Goal: Book appointment/travel/reservation

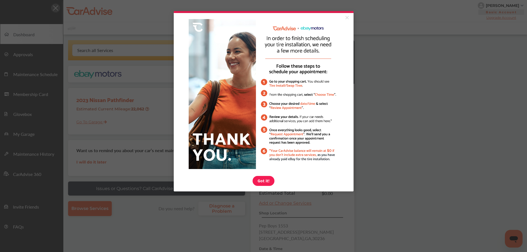
click at [263, 183] on link "Got it!" at bounding box center [263, 181] width 22 height 10
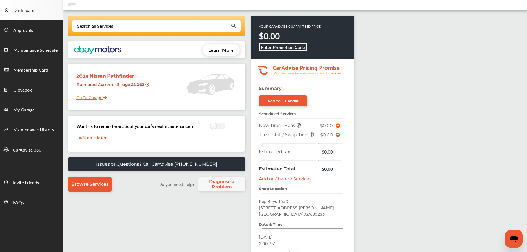
scroll to position [55, 0]
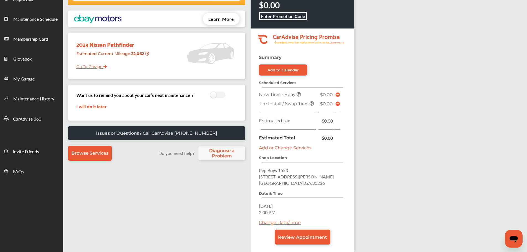
click at [296, 235] on span "Review Appointment" at bounding box center [302, 236] width 49 height 5
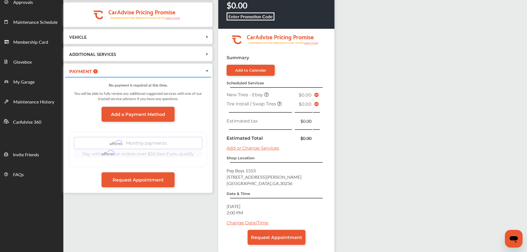
scroll to position [82, 0]
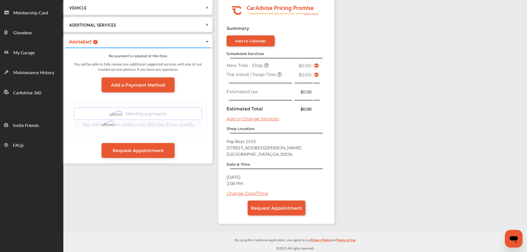
click at [256, 194] on link "Change Date/Time" at bounding box center [247, 193] width 42 height 5
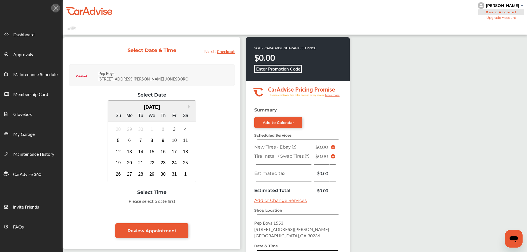
click at [177, 129] on div "3" at bounding box center [174, 129] width 9 height 9
click at [213, 217] on div "5:00 PM" at bounding box center [207, 215] width 26 height 10
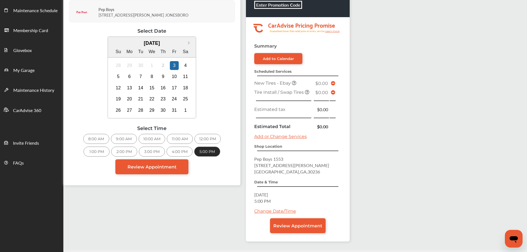
scroll to position [82, 0]
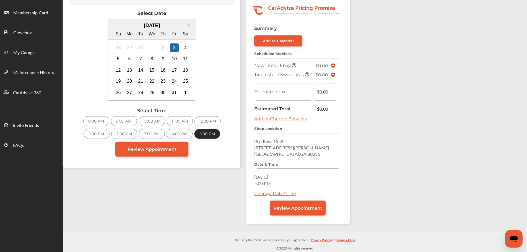
click at [289, 211] on link "Review Appointment" at bounding box center [298, 207] width 56 height 15
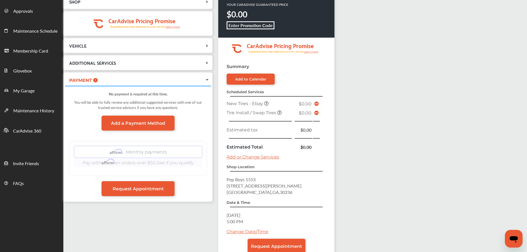
scroll to position [82, 0]
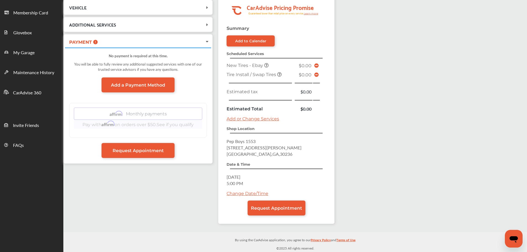
click at [285, 208] on span "Request Appointment" at bounding box center [276, 207] width 51 height 5
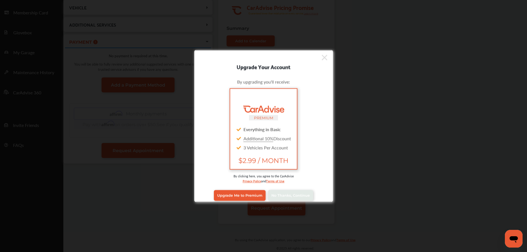
click at [272, 198] on link "No Thanks, Continue" at bounding box center [290, 195] width 45 height 11
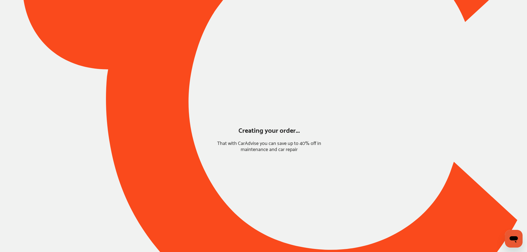
scroll to position [0, 0]
